Goal: Information Seeking & Learning: Understand process/instructions

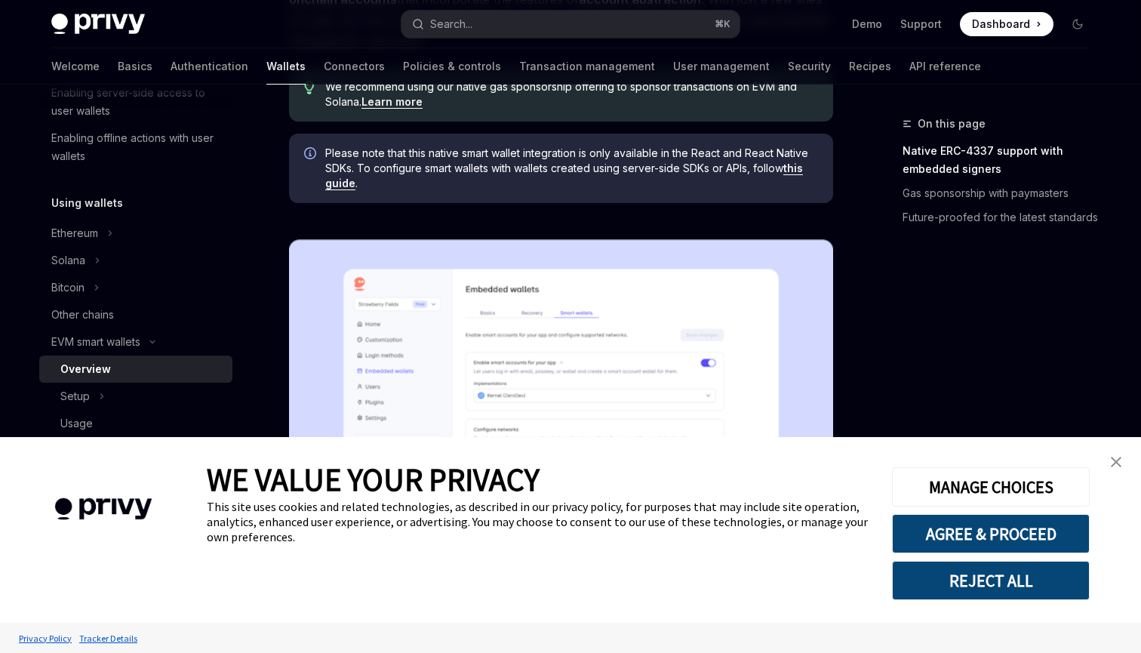
scroll to position [273, 0]
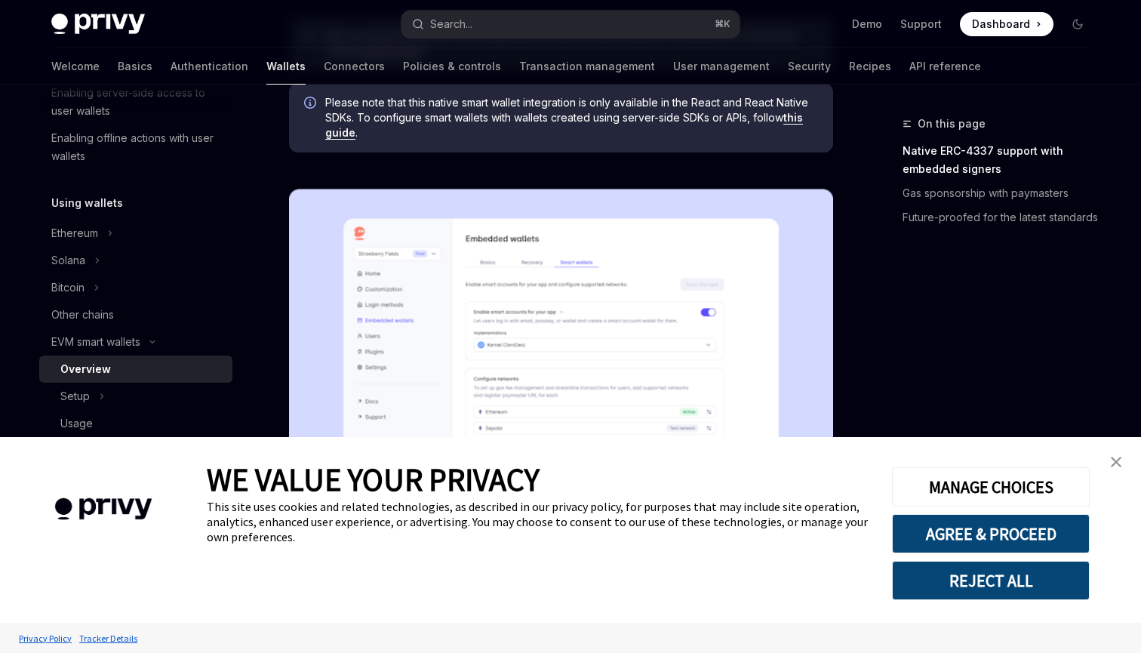
click at [1115, 461] on img "close banner" at bounding box center [1116, 462] width 11 height 11
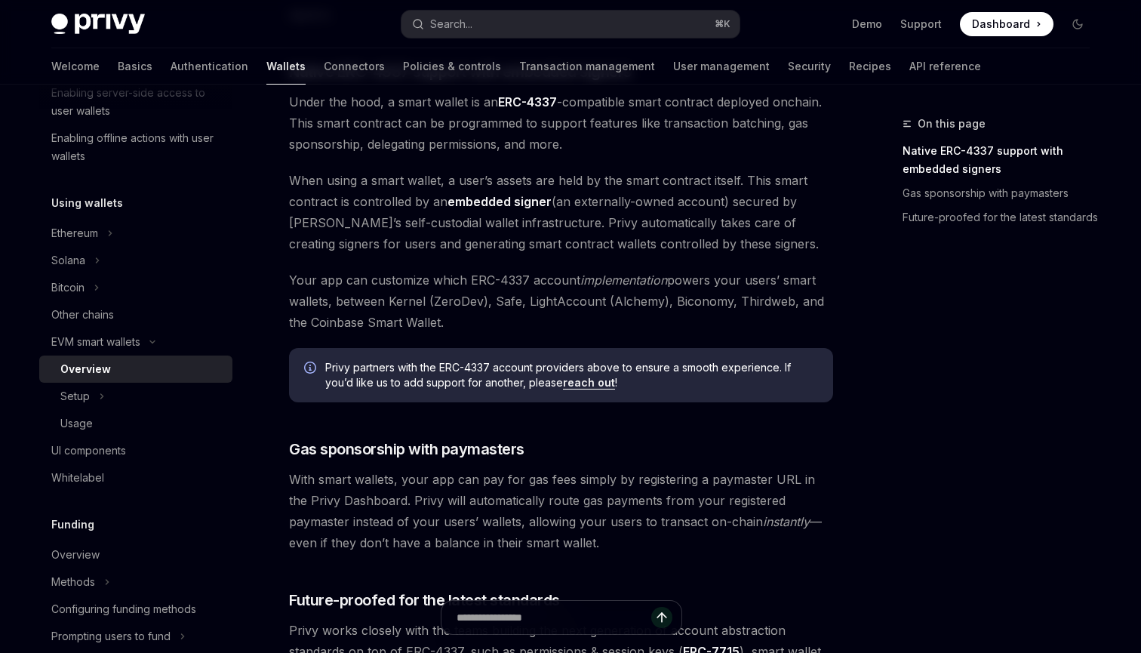
scroll to position [909, 0]
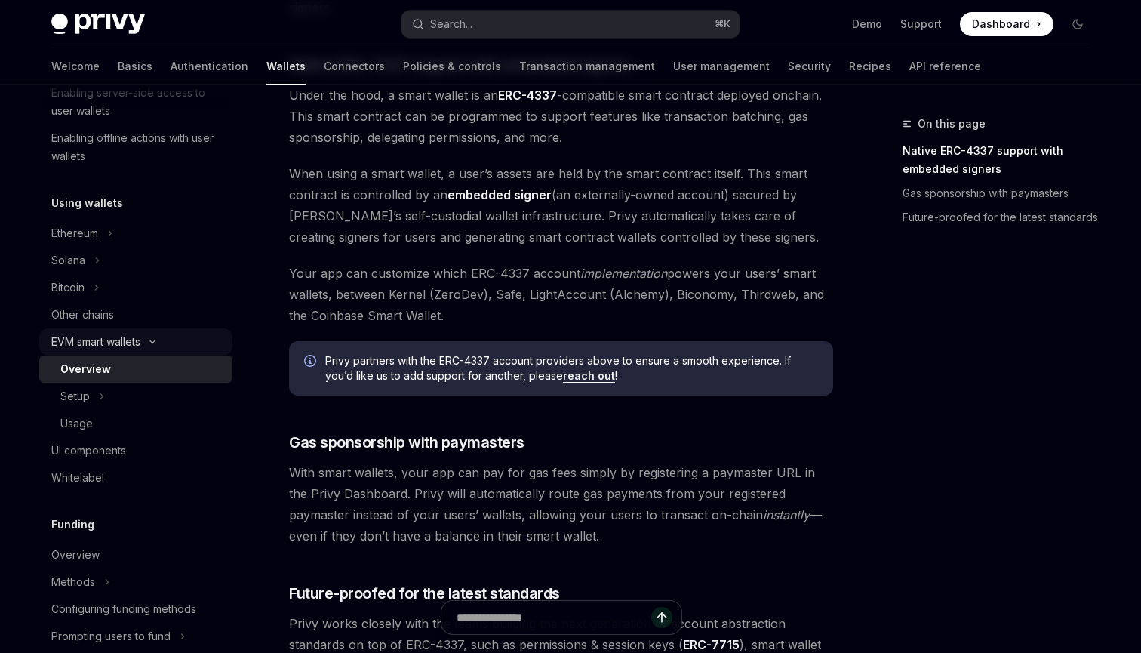
click at [147, 342] on icon at bounding box center [152, 342] width 18 height 6
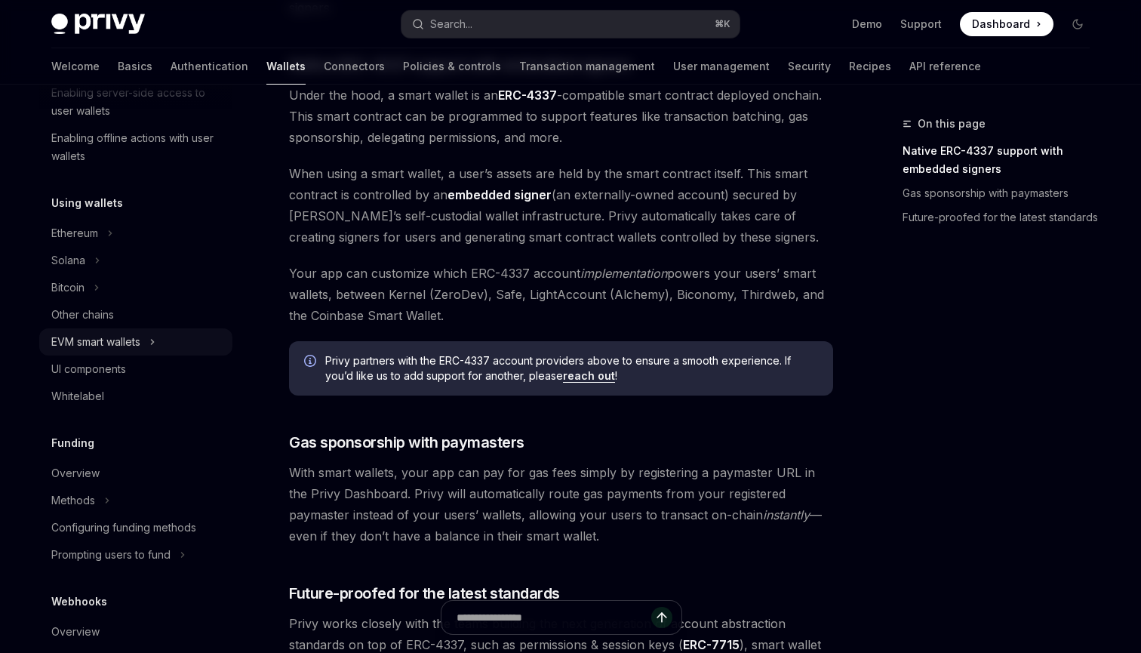
click at [147, 342] on button "EVM smart wallets" at bounding box center [135, 341] width 193 height 27
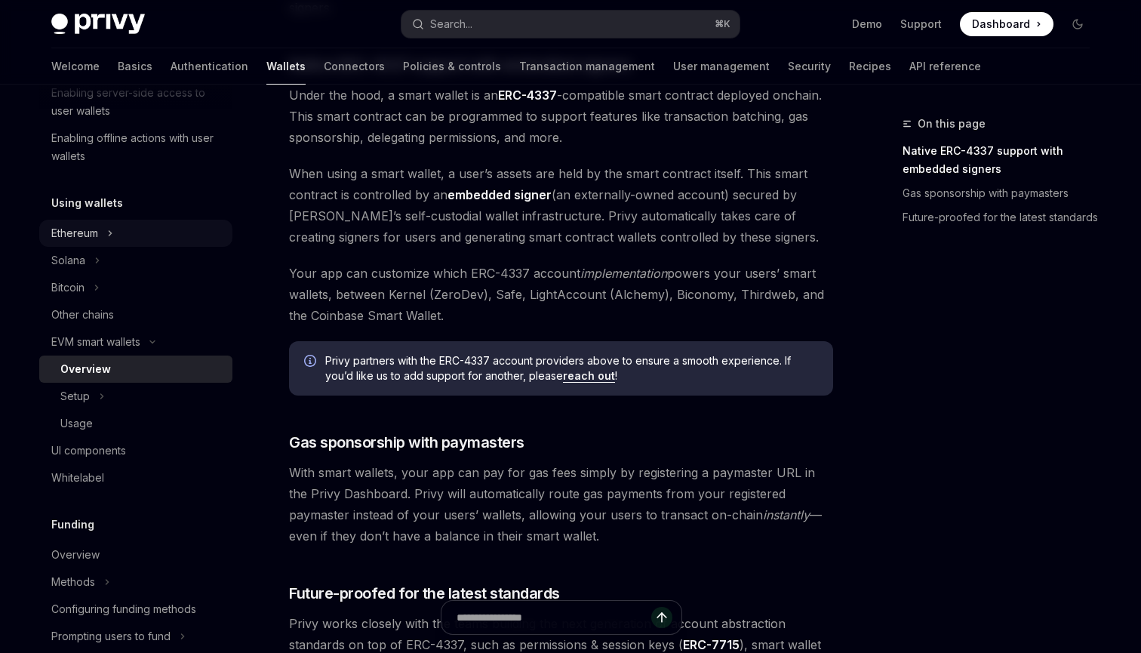
click at [109, 237] on icon at bounding box center [110, 233] width 6 height 18
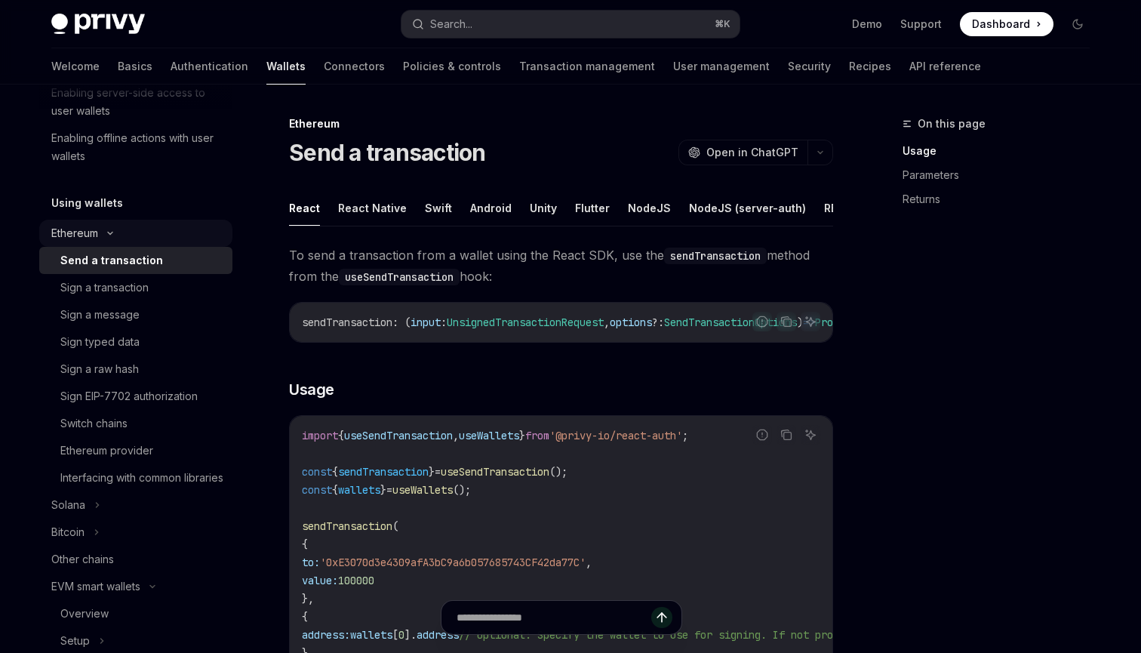
click at [109, 235] on icon at bounding box center [110, 233] width 18 height 6
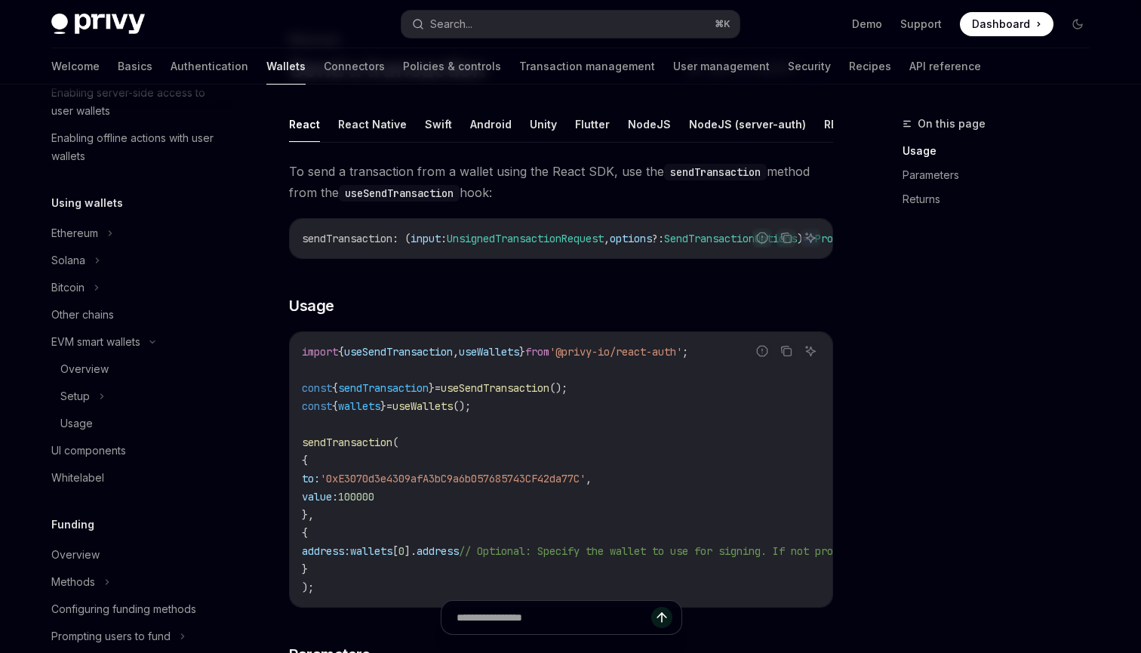
scroll to position [65, 0]
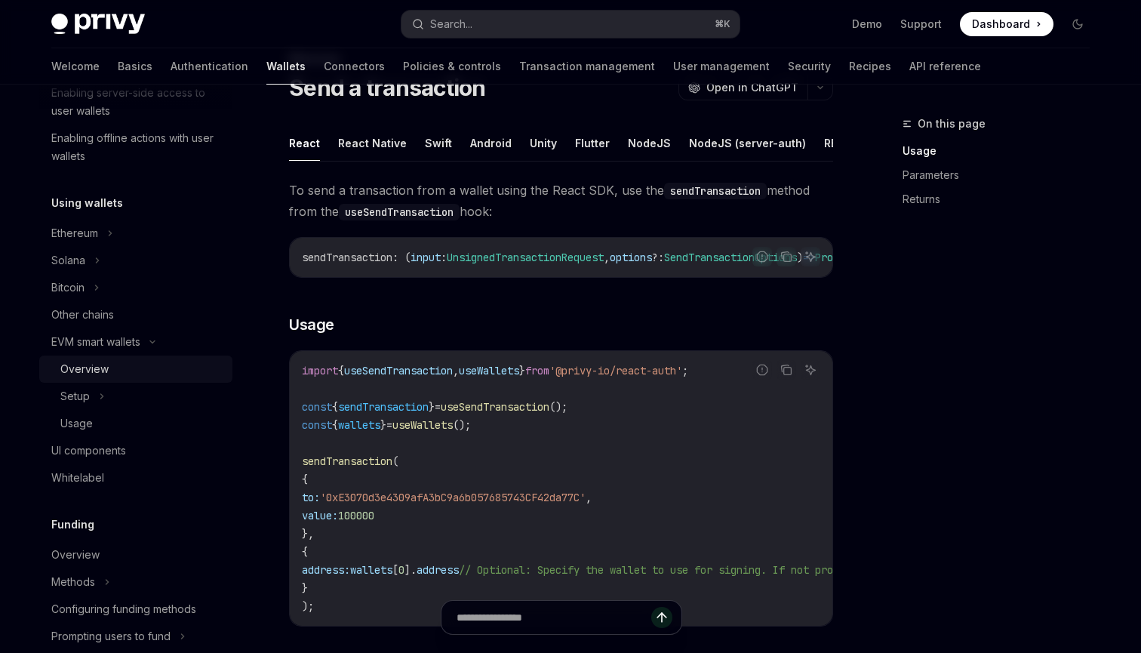
click at [115, 364] on div "Overview" at bounding box center [141, 369] width 163 height 18
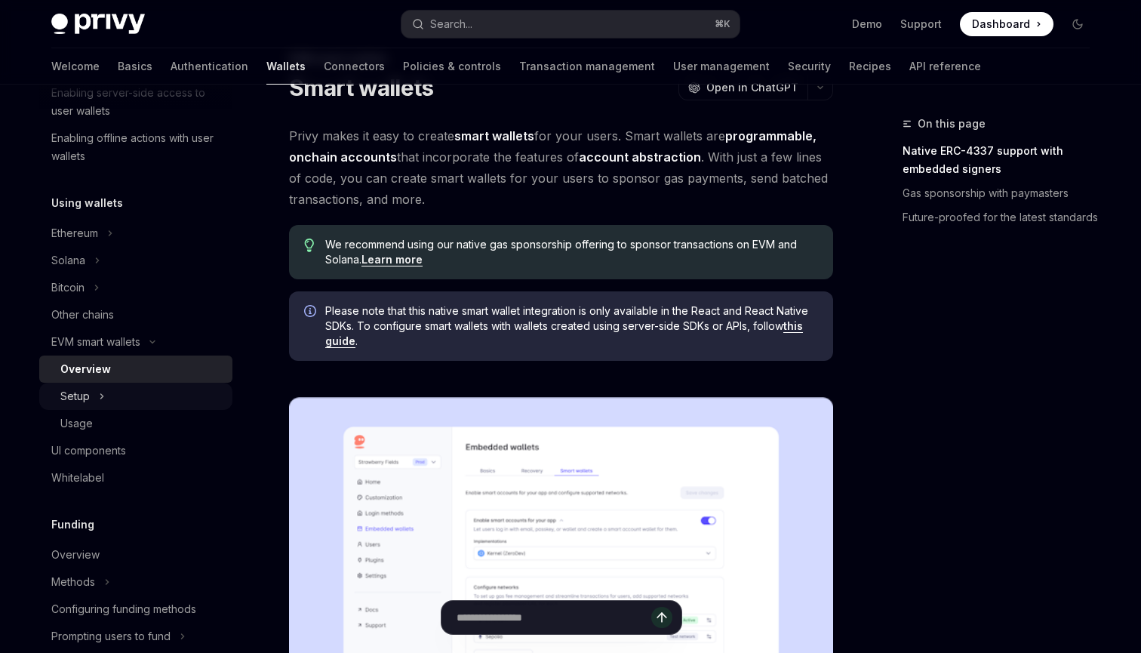
click at [107, 401] on button "Setup" at bounding box center [135, 396] width 193 height 27
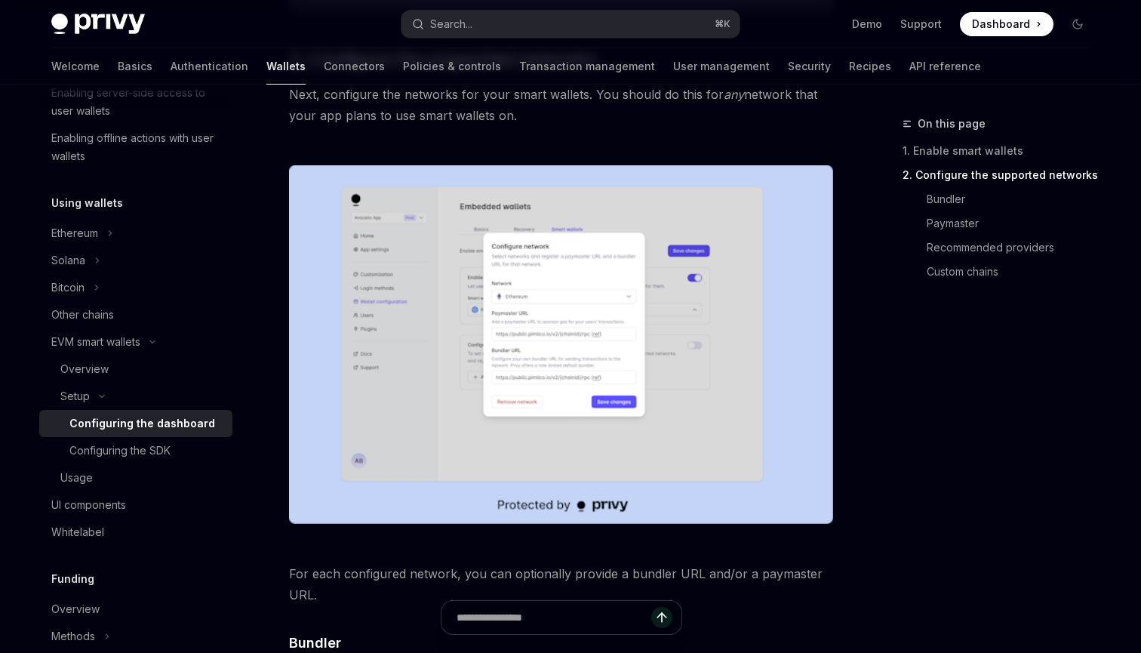
scroll to position [884, 0]
click at [853, 352] on div "On this page 1. Enable smart wallets 2. Configure the supported networks Bundle…" at bounding box center [570, 540] width 1062 height 2679
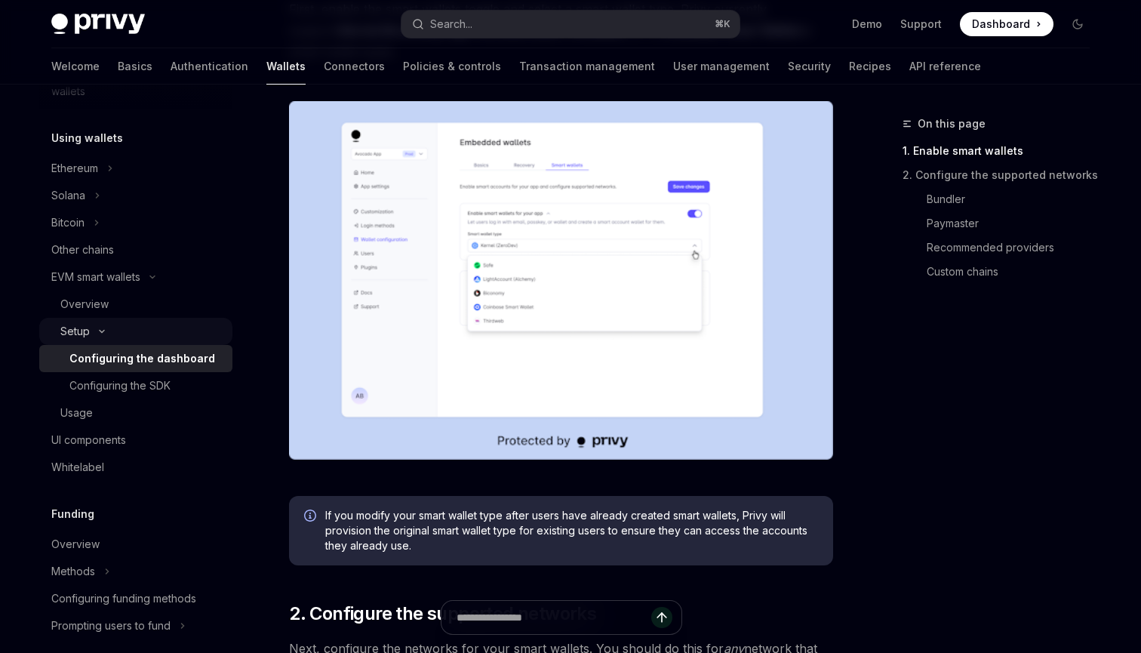
scroll to position [350, 0]
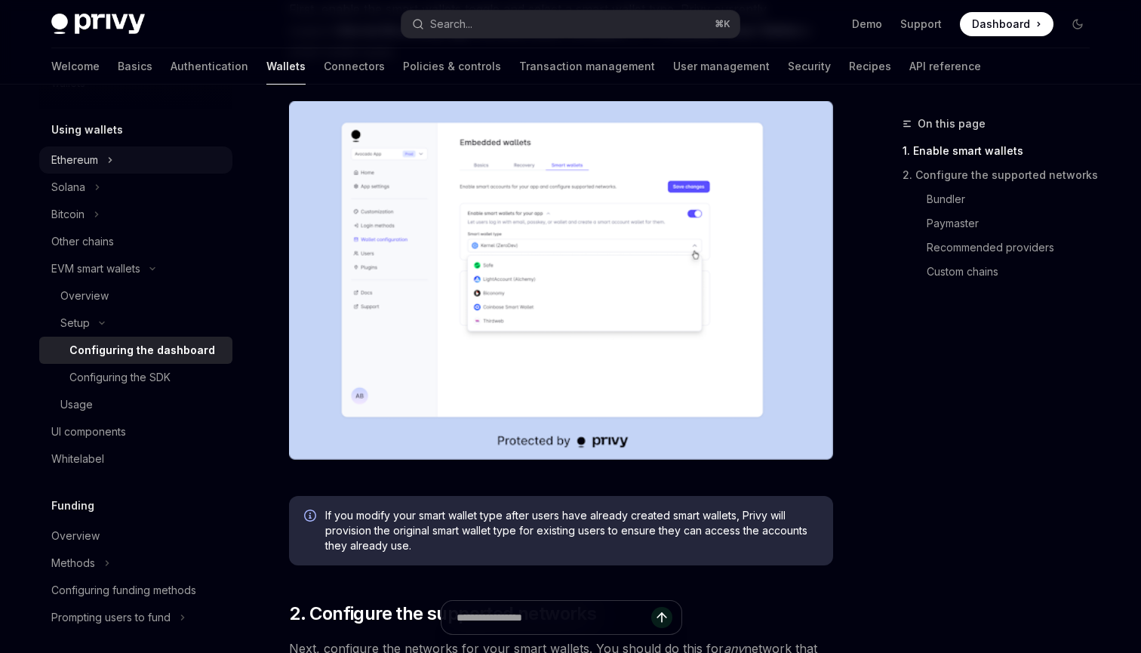
click at [107, 161] on button "Ethereum" at bounding box center [135, 159] width 193 height 27
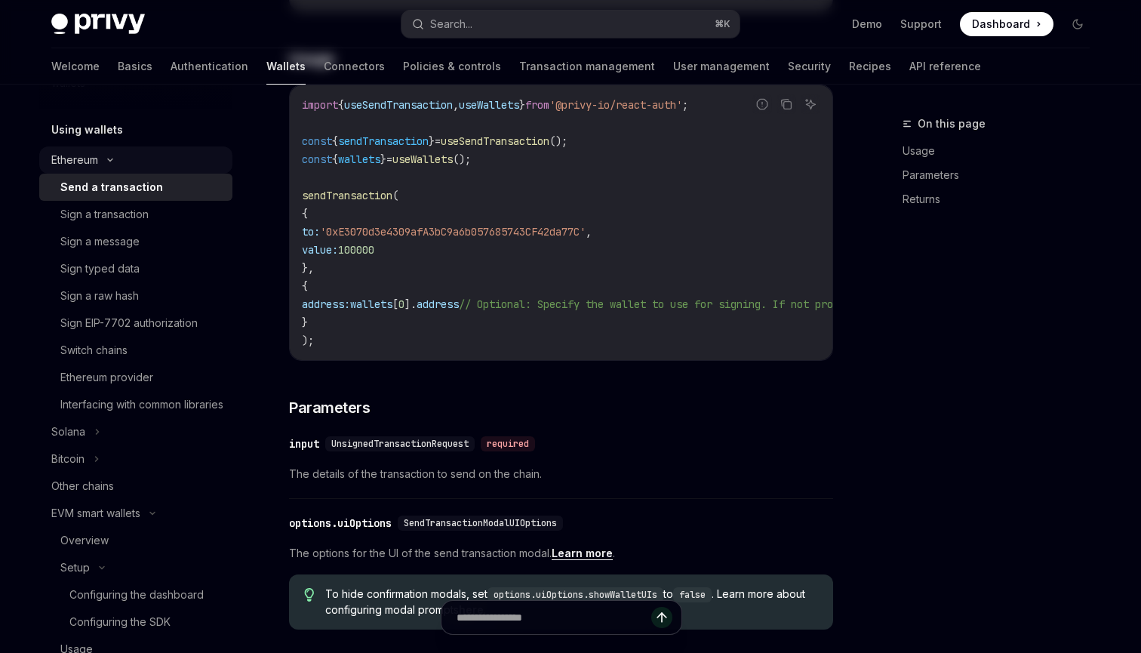
type textarea "*"
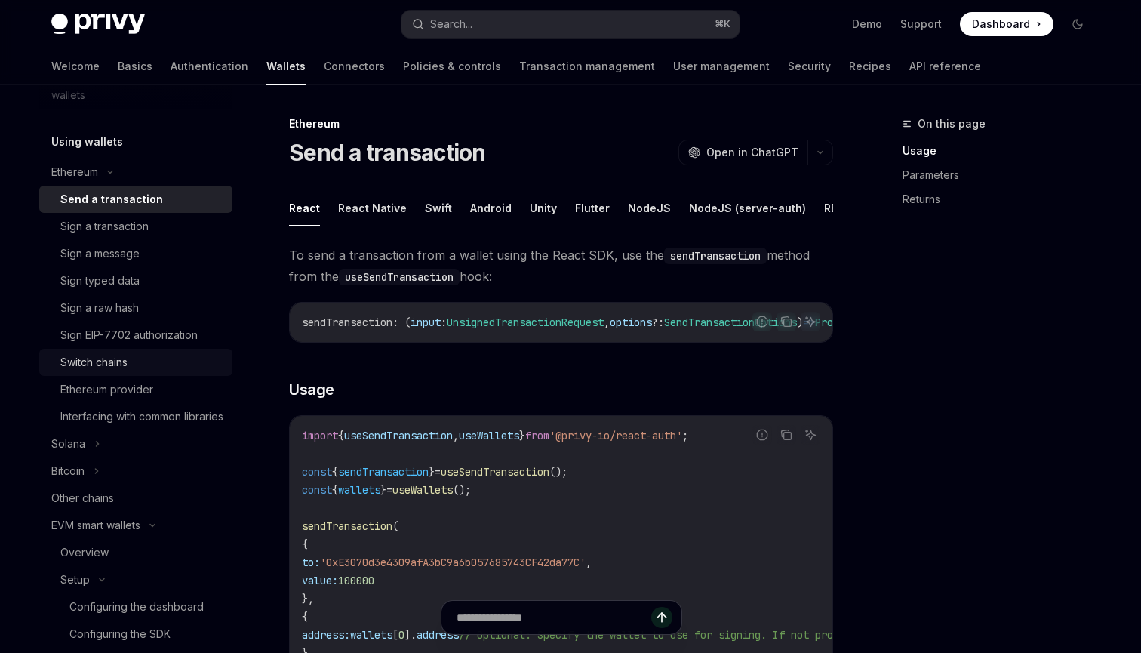
scroll to position [334, 0]
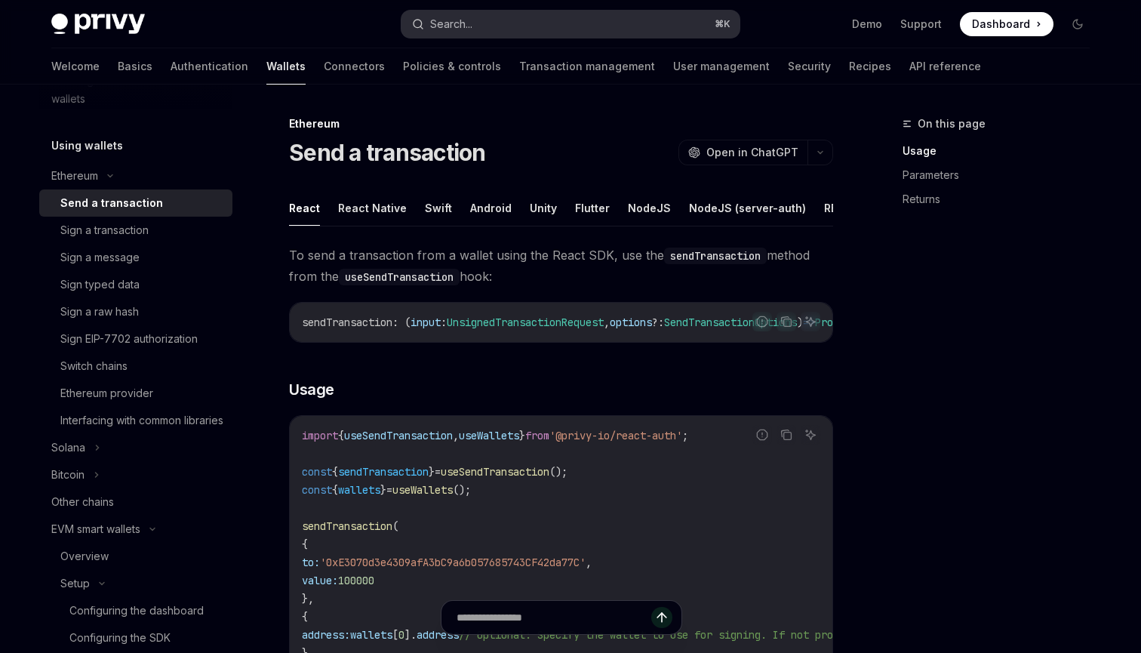
click at [523, 28] on button "Search... ⌘ K" at bounding box center [570, 24] width 338 height 27
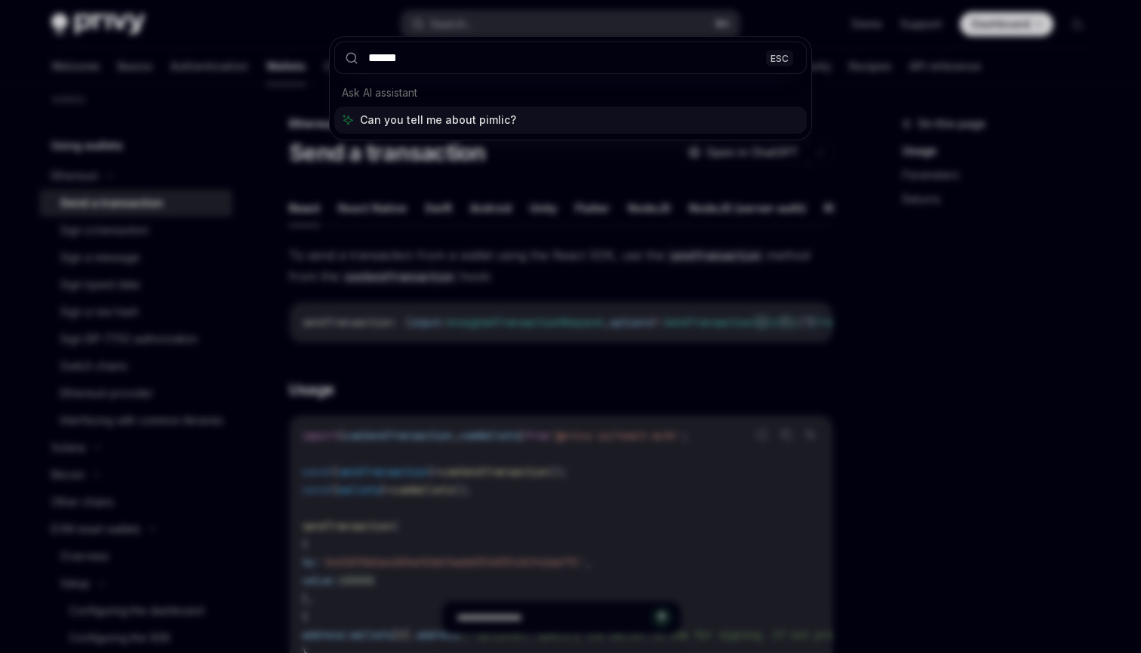
type input "*******"
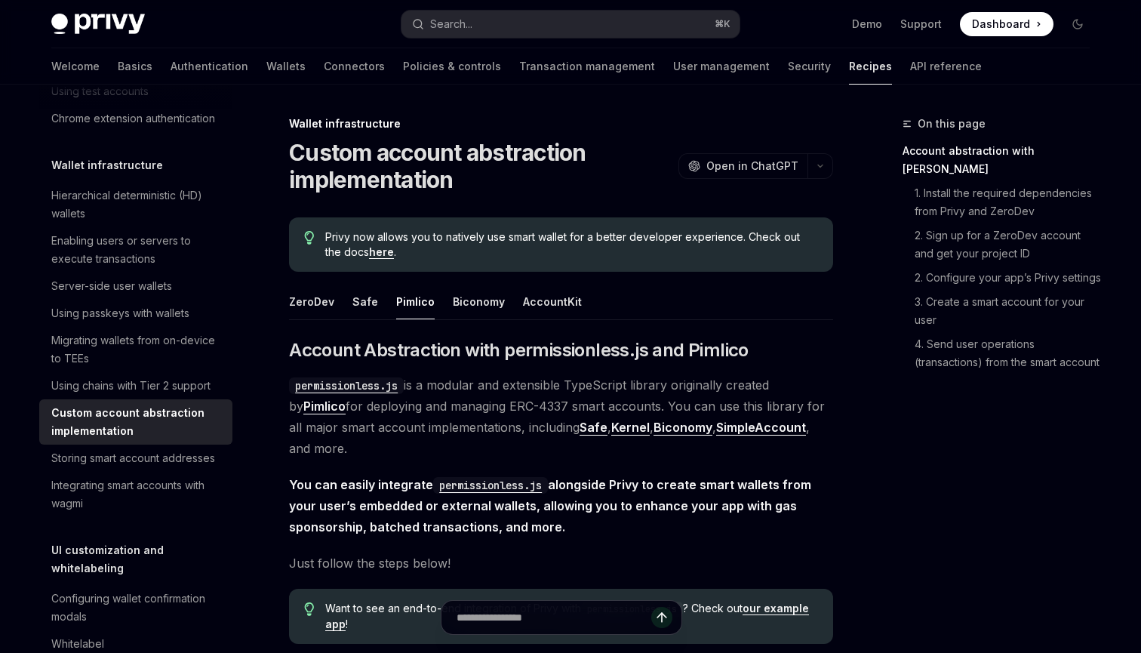
scroll to position [184, 0]
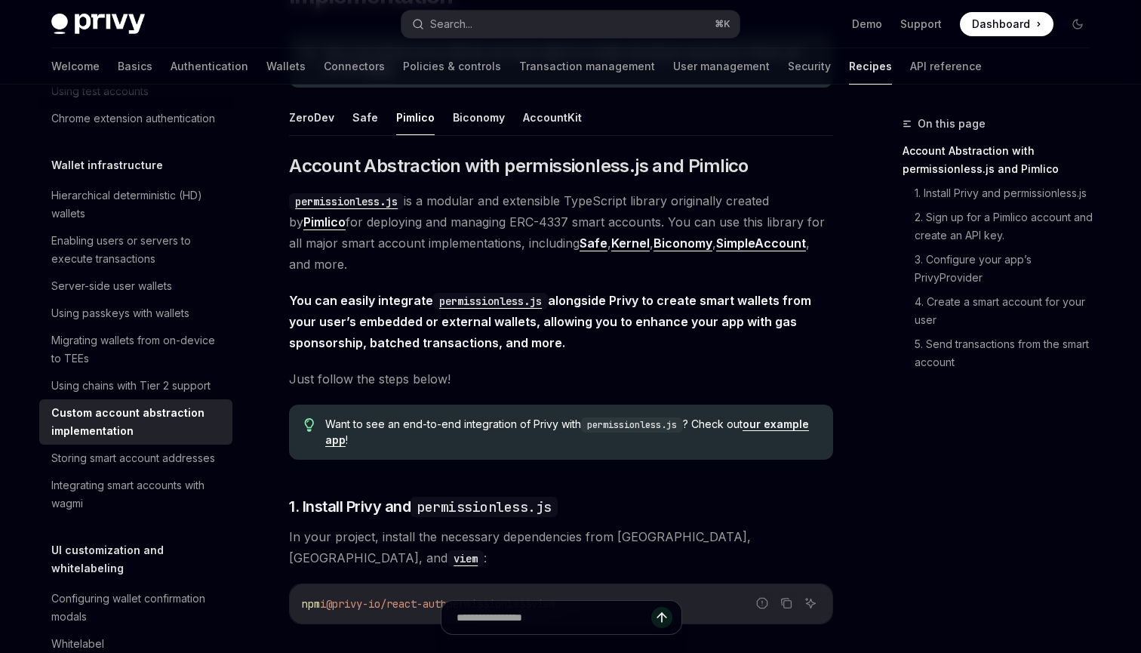
click at [534, 383] on span "Just follow the steps below!" at bounding box center [561, 378] width 544 height 21
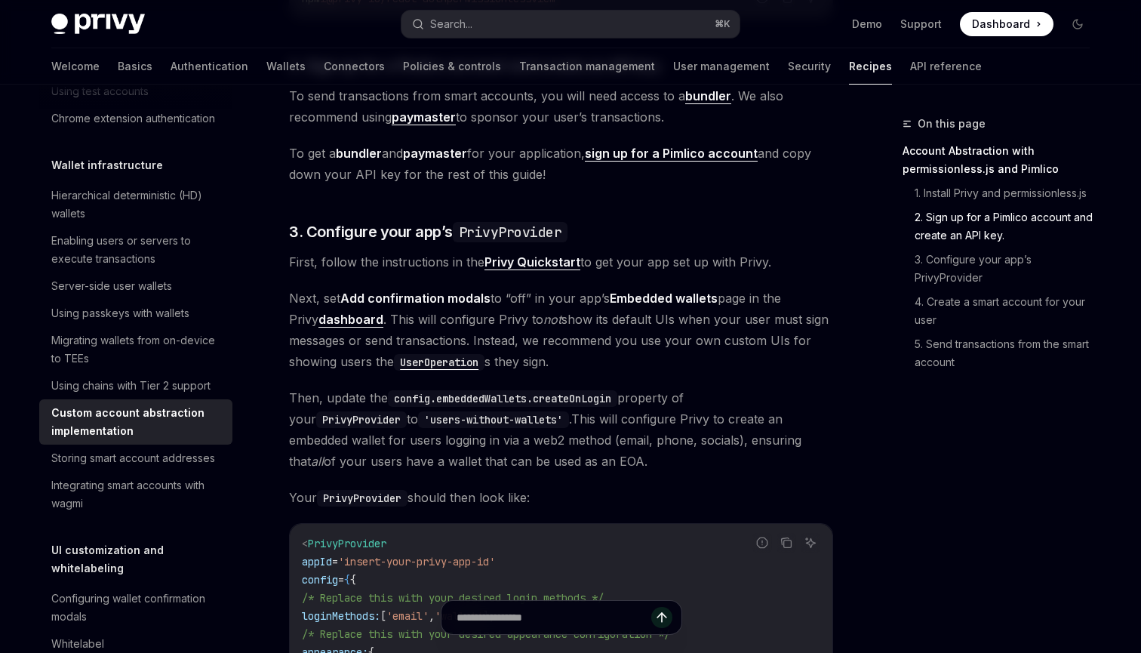
scroll to position [821, 0]
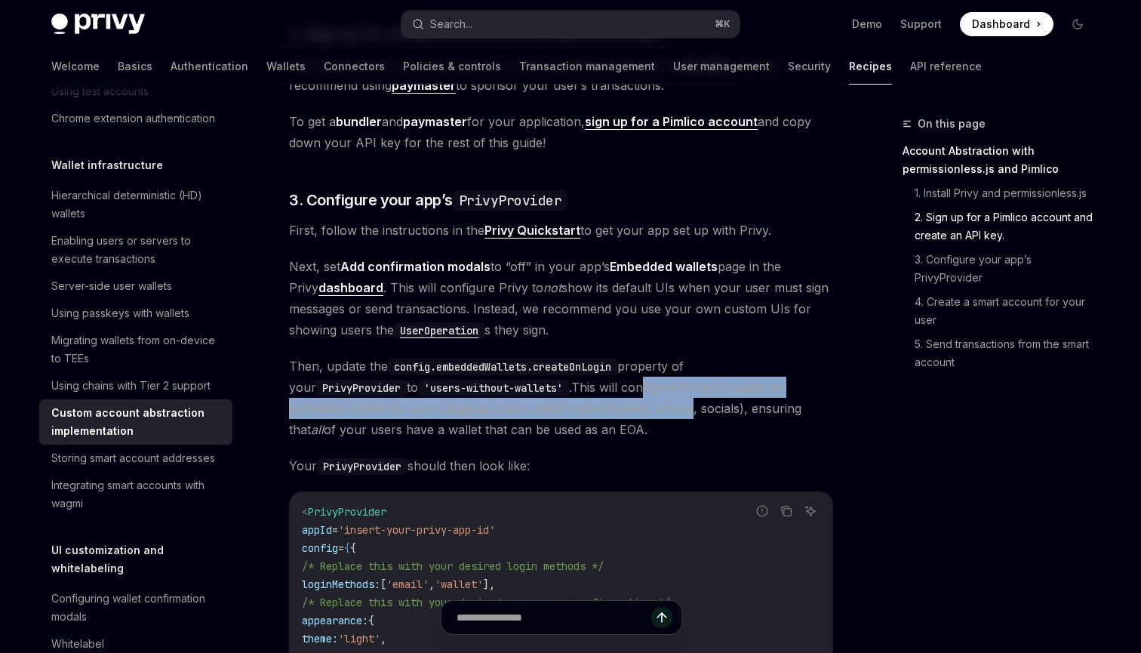
drag, startPoint x: 537, startPoint y: 371, endPoint x: 537, endPoint y: 389, distance: 18.1
click at [537, 389] on span "Then, update the config.embeddedWallets.createOnLogin property of your PrivyPro…" at bounding box center [561, 397] width 544 height 85
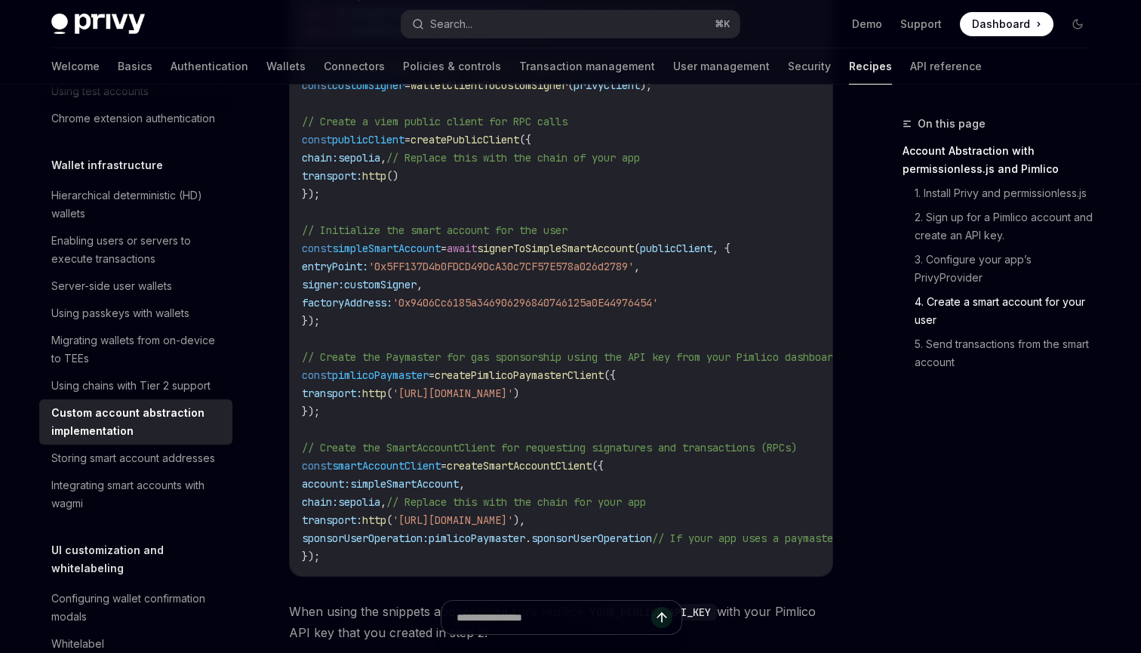
scroll to position [2496, 0]
click at [545, 391] on code "import { createSmartAccountClient , walletClientToCustomSigner } from 'permissi…" at bounding box center [649, 267] width 694 height 598
click at [550, 392] on code "import { createSmartAccountClient , walletClientToCustomSigner } from 'permissi…" at bounding box center [649, 267] width 694 height 598
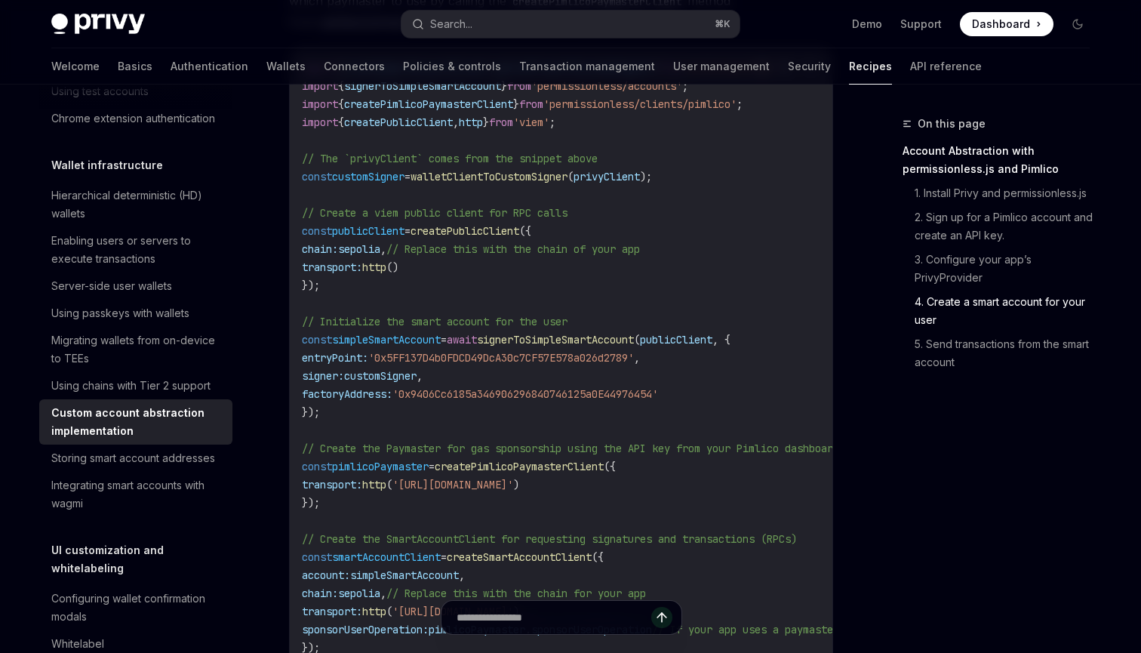
scroll to position [2401, 0]
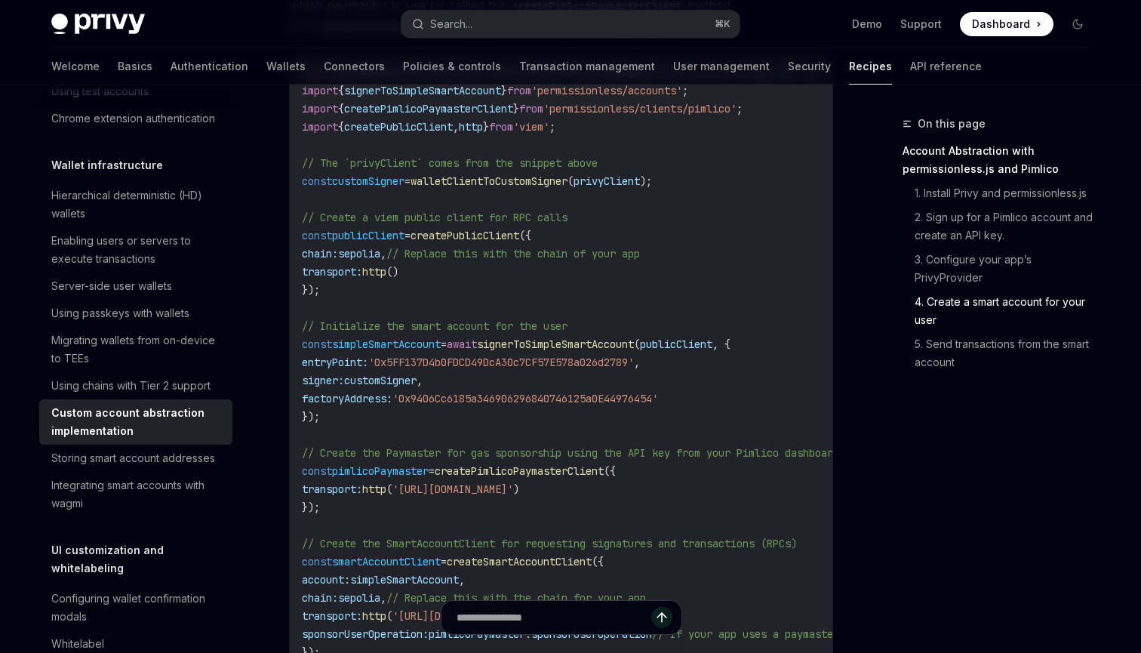
click at [549, 383] on code "import { createSmartAccountClient , walletClientToCustomSigner } from 'permissi…" at bounding box center [649, 362] width 694 height 598
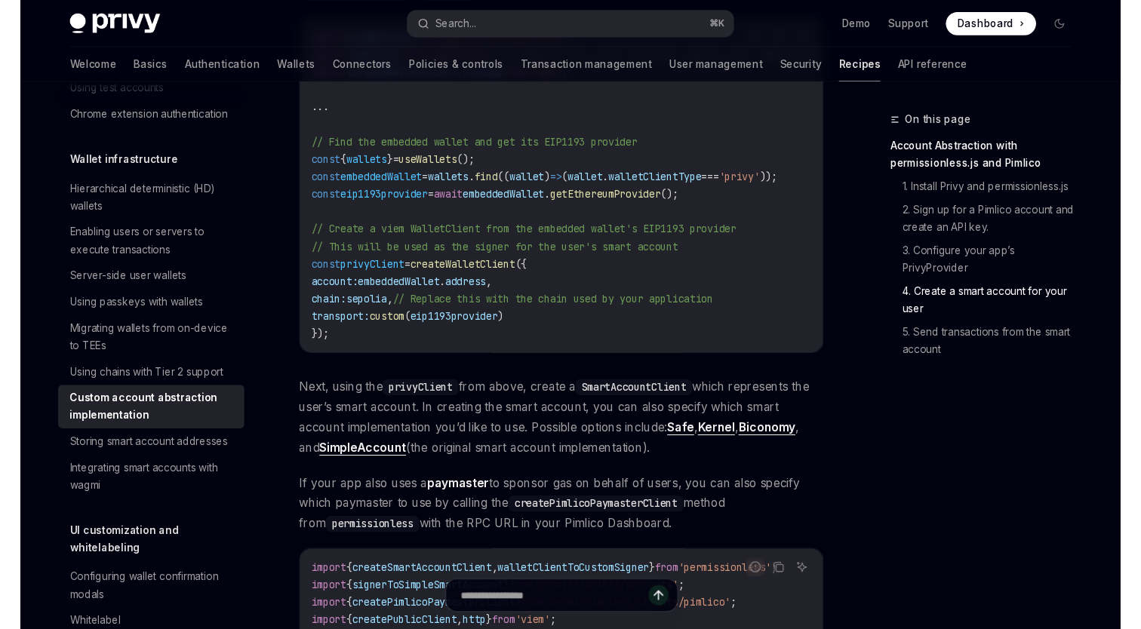
scroll to position [1884, 0]
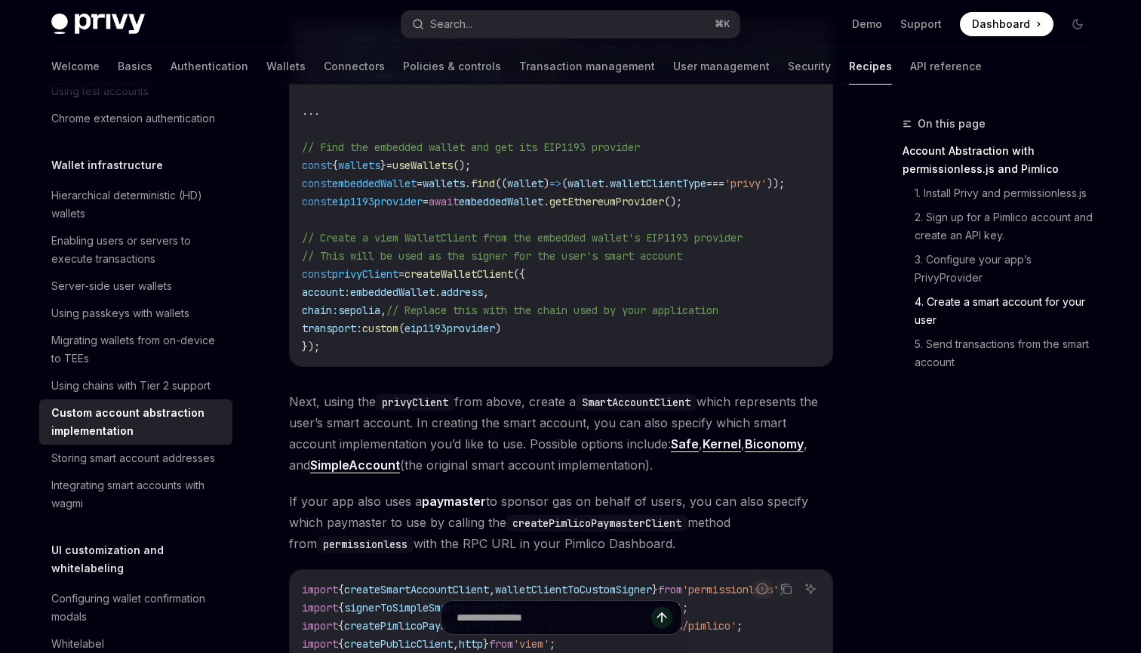
type textarea "*"
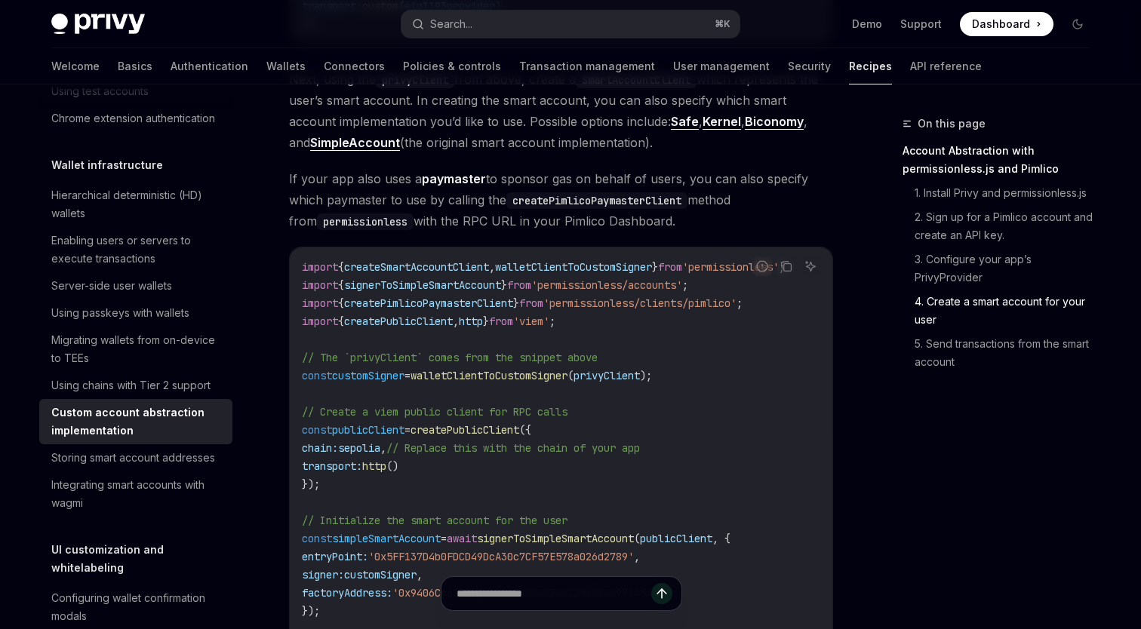
scroll to position [2204, 0]
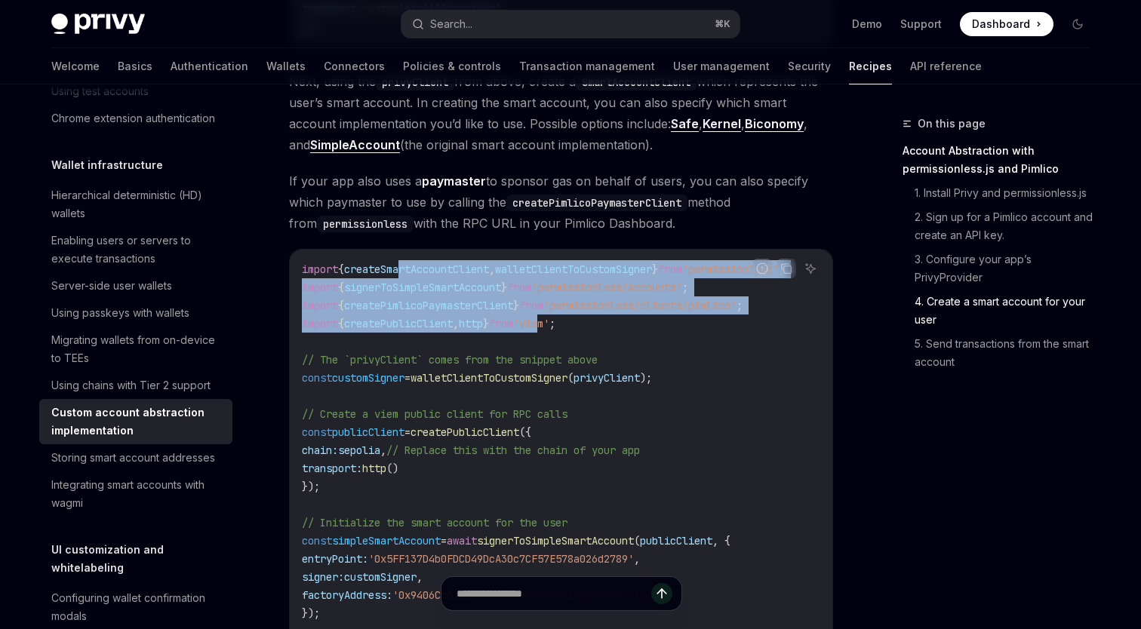
drag, startPoint x: 412, startPoint y: 230, endPoint x: 567, endPoint y: 286, distance: 165.2
click at [567, 286] on code "import { createSmartAccountClient , walletClientToCustomSigner } from 'permissi…" at bounding box center [649, 559] width 694 height 598
click at [549, 317] on span "'viem'" at bounding box center [531, 324] width 36 height 14
drag, startPoint x: 318, startPoint y: 236, endPoint x: 575, endPoint y: 290, distance: 262.8
click at [575, 290] on code "import { createSmartAccountClient , walletClientToCustomSigner } from 'permissi…" at bounding box center [649, 559] width 694 height 598
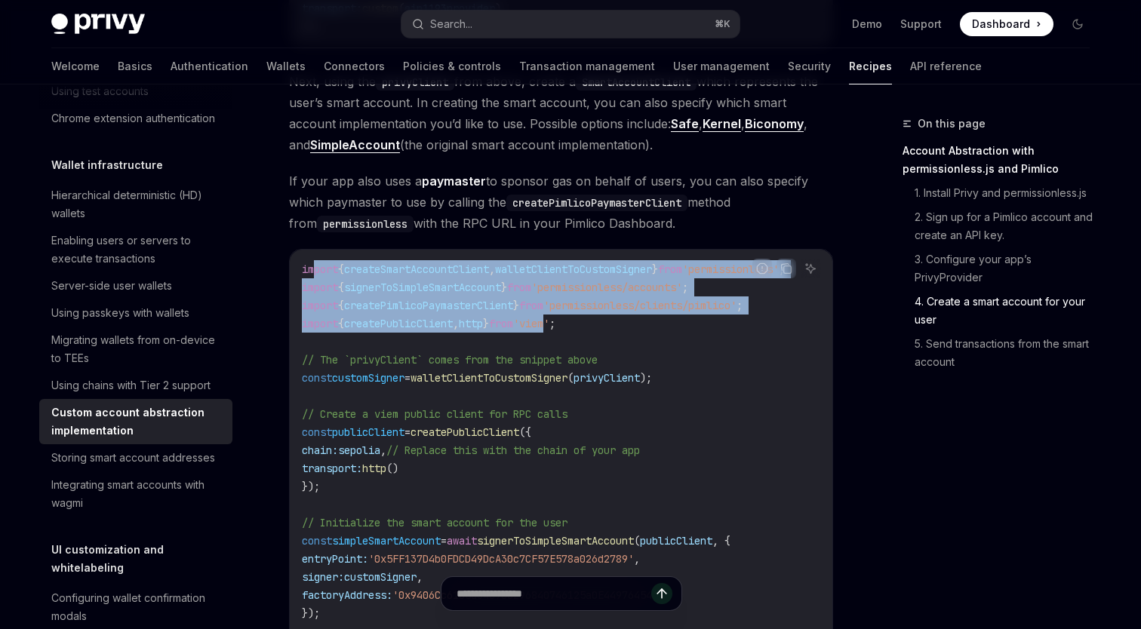
click at [549, 317] on span "'viem'" at bounding box center [531, 324] width 36 height 14
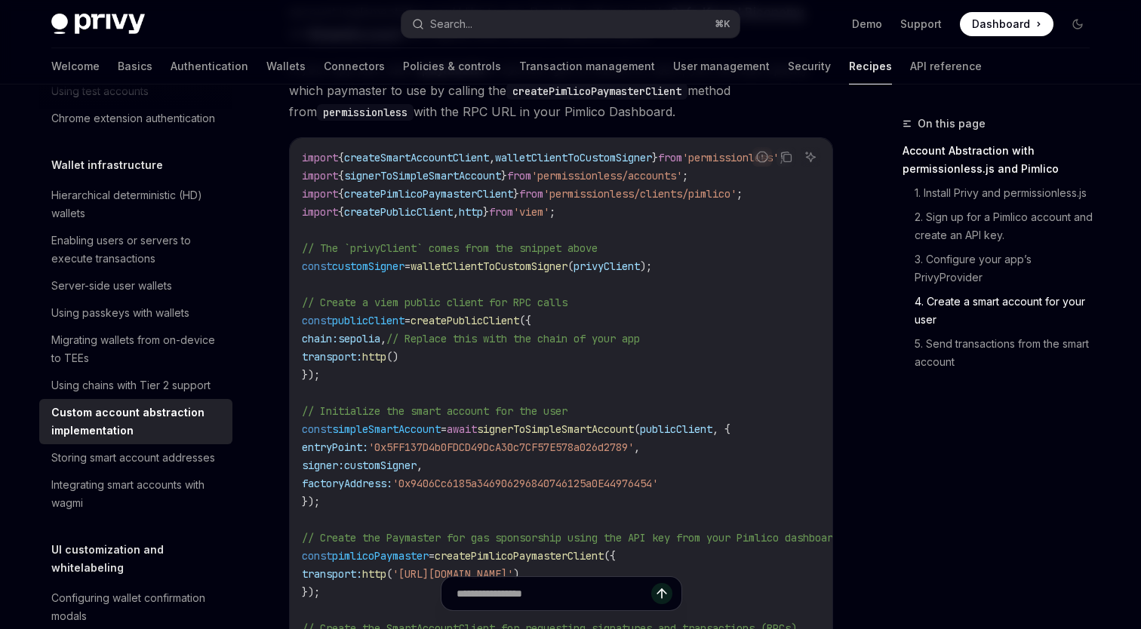
scroll to position [2322, 0]
